Goal: Information Seeking & Learning: Learn about a topic

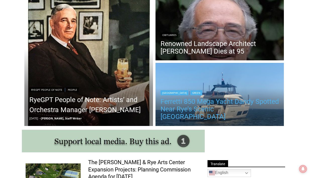
scroll to position [143, 0]
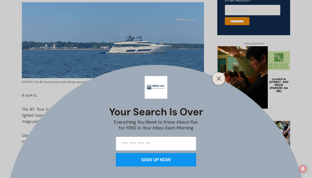
scroll to position [220, 0]
click at [220, 80] on line "Close" at bounding box center [219, 79] width 4 height 4
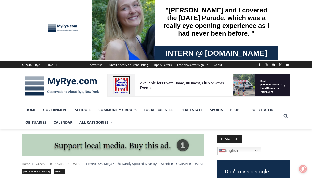
scroll to position [0, 0]
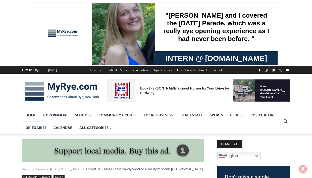
click at [30, 113] on link "Home" at bounding box center [31, 115] width 18 height 13
